Goal: Navigation & Orientation: Go to known website

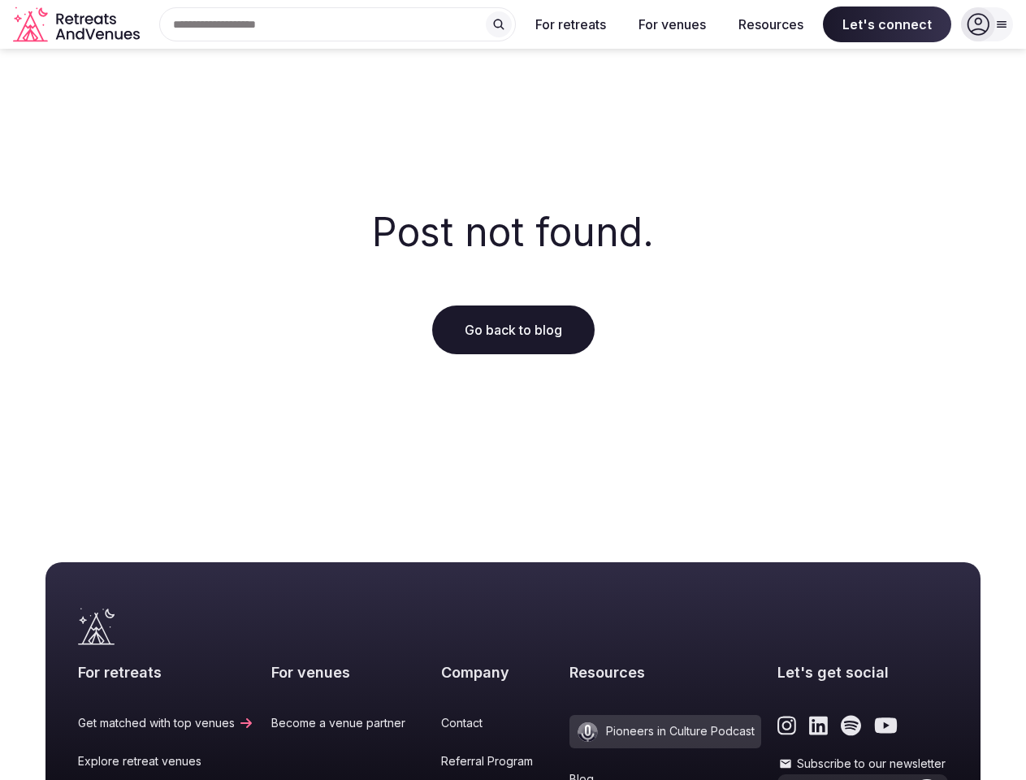
click at [513, 390] on div "Post not found. Go back to blog" at bounding box center [513, 283] width 1026 height 468
click at [338, 24] on div "Search Popular Destinations [GEOGRAPHIC_DATA], [GEOGRAPHIC_DATA] [GEOGRAPHIC_DA…" at bounding box center [331, 24] width 370 height 34
click at [499, 24] on input "text" at bounding box center [337, 24] width 357 height 34
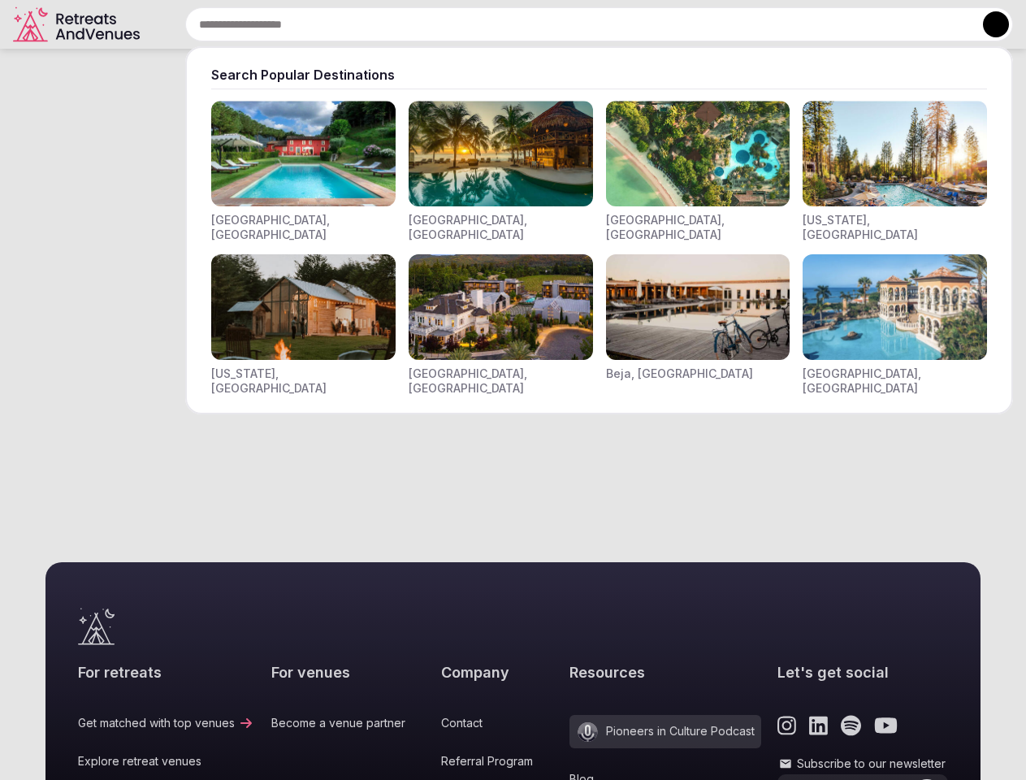
click at [571, 24] on input "text" at bounding box center [599, 24] width 828 height 34
click at [672, 24] on input "text" at bounding box center [599, 24] width 828 height 34
click at [771, 24] on input "text" at bounding box center [599, 24] width 828 height 34
click at [887, 24] on input "text" at bounding box center [599, 24] width 828 height 34
click at [987, 24] on button at bounding box center [996, 24] width 26 height 26
